Goal: Task Accomplishment & Management: Manage account settings

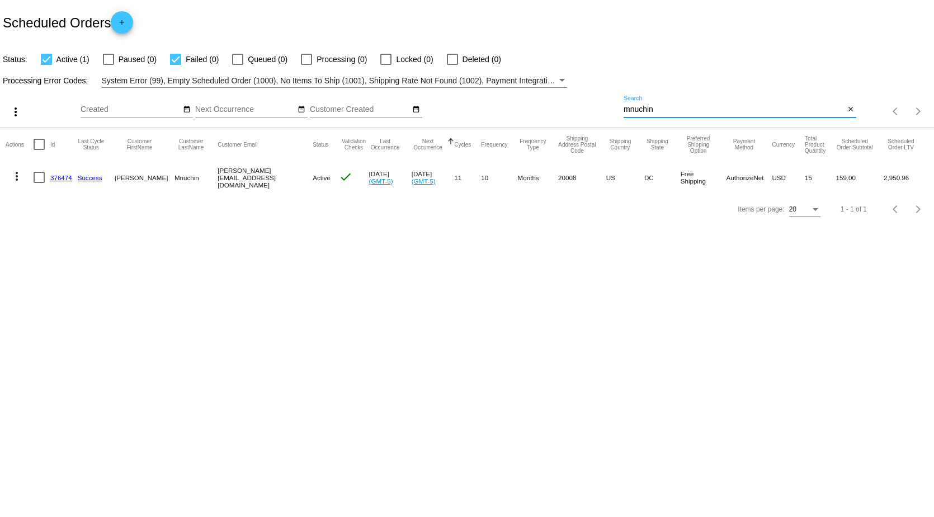
drag, startPoint x: 666, startPoint y: 109, endPoint x: 540, endPoint y: 116, distance: 125.5
click at [553, 123] on div "more_vert Oct Jan Feb Mar [DATE]" at bounding box center [467, 108] width 934 height 40
type input "[PERSON_NAME]"
click at [64, 177] on link "553010" at bounding box center [61, 177] width 22 height 7
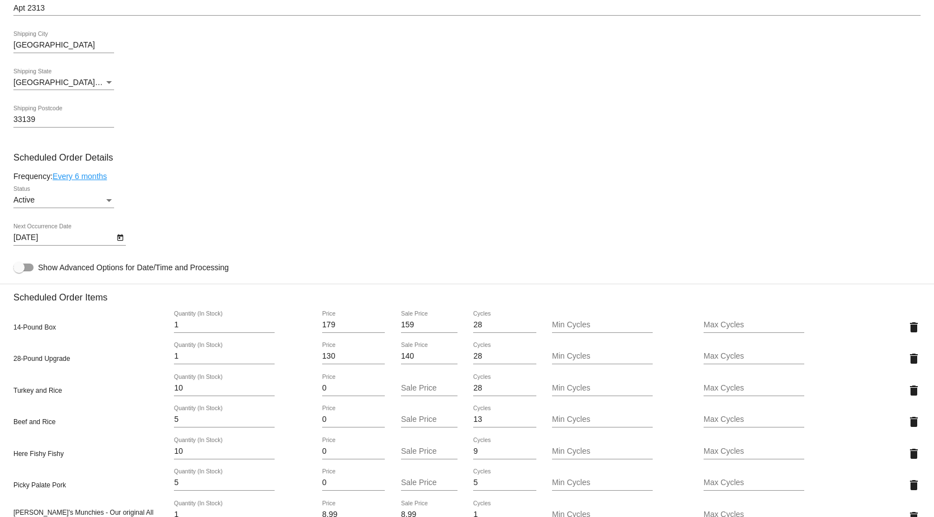
scroll to position [504, 0]
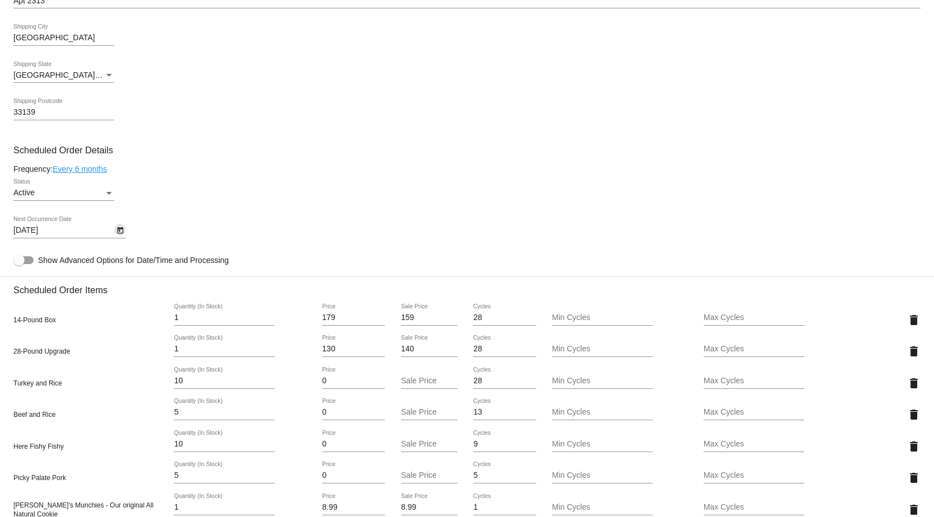
click at [119, 237] on icon "Open calendar" at bounding box center [120, 230] width 8 height 13
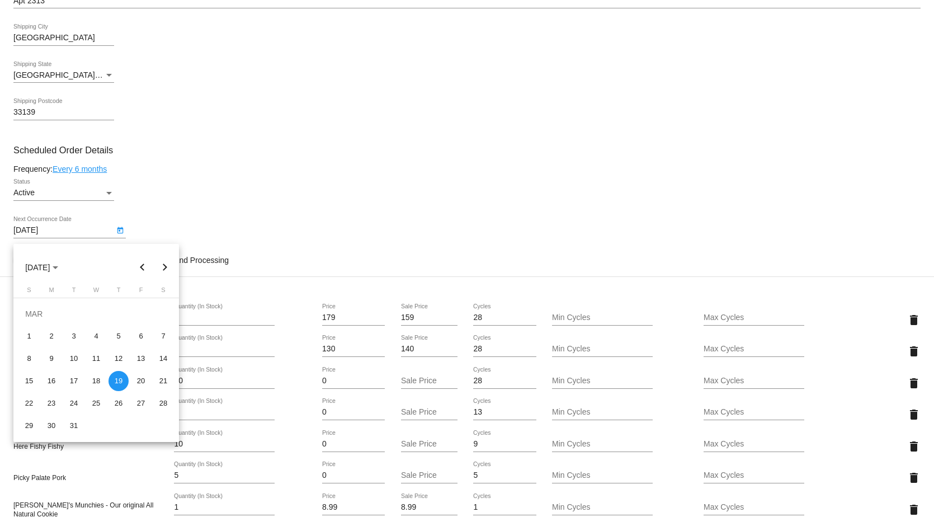
click at [143, 267] on button "Previous month" at bounding box center [142, 267] width 22 height 22
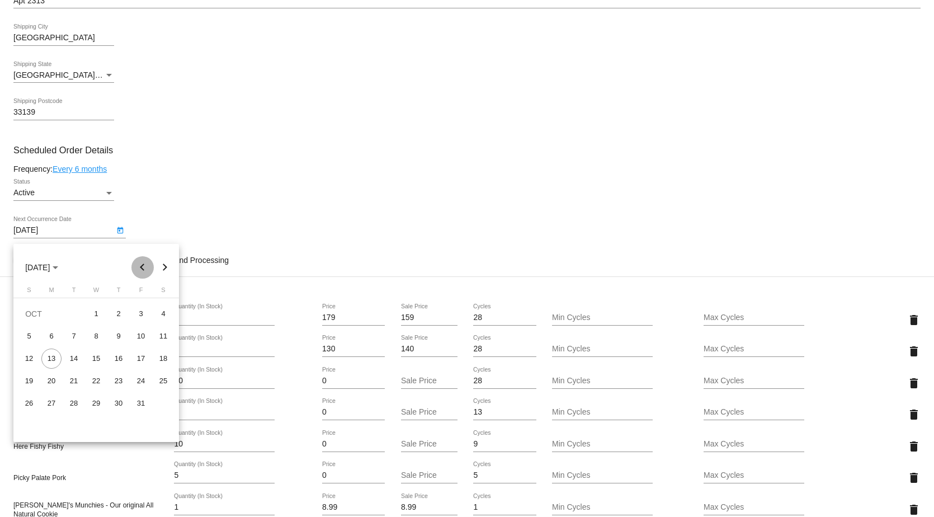
click at [143, 267] on button "Previous month" at bounding box center [142, 267] width 22 height 22
click at [162, 268] on button "Next month" at bounding box center [165, 267] width 22 height 22
click at [142, 360] on div "17" at bounding box center [141, 359] width 20 height 20
type input "[DATE]"
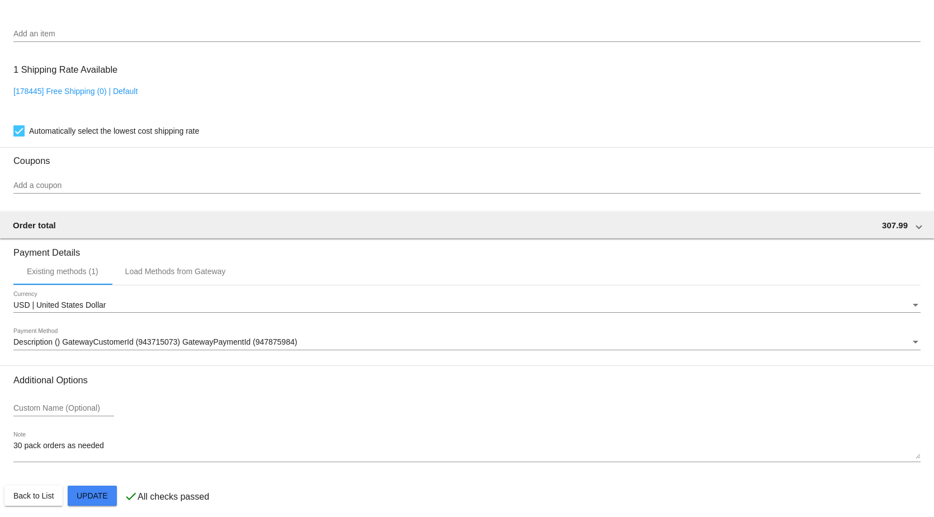
scroll to position [1037, 0]
